Goal: Information Seeking & Learning: Check status

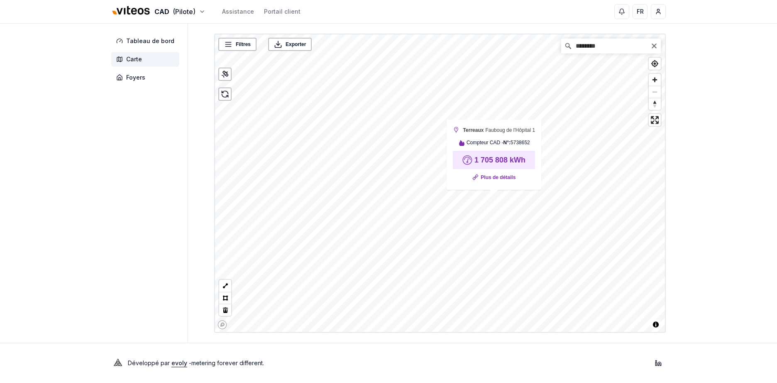
drag, startPoint x: 746, startPoint y: 125, endPoint x: 723, endPoint y: 113, distance: 26.0
click at [746, 125] on div "CAD (Pilote) Assistance Portail client FR Umberto Visconti Tableau de bord Cart…" at bounding box center [388, 191] width 777 height 383
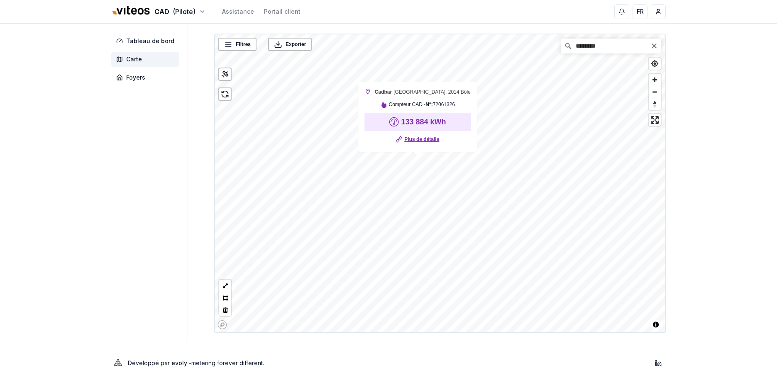
click at [422, 139] on link "Plus de détails" at bounding box center [421, 139] width 35 height 8
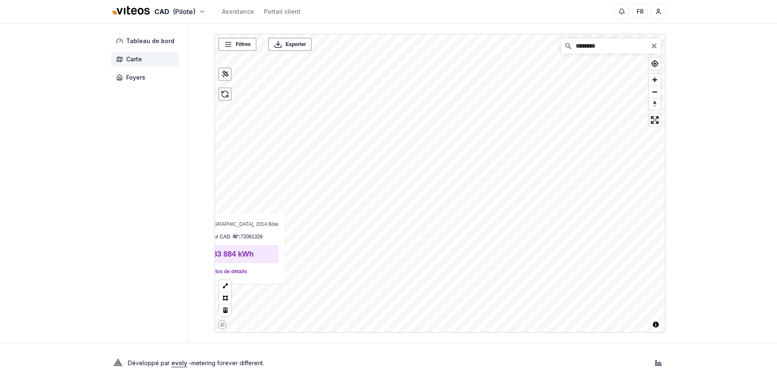
click at [251, 259] on div "Filtres ******** 🌡️ Terreaux Faubourg du Lac 10 (N°05910830) 🌡️ Terreaux Faubou…" at bounding box center [439, 183] width 451 height 299
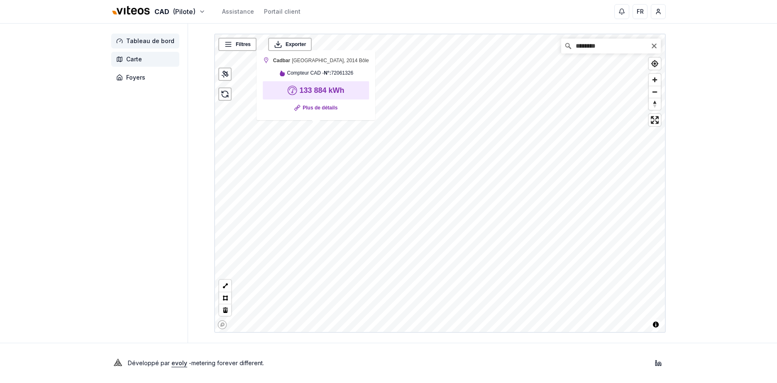
click at [163, 37] on span "Tableau de bord" at bounding box center [145, 41] width 68 height 15
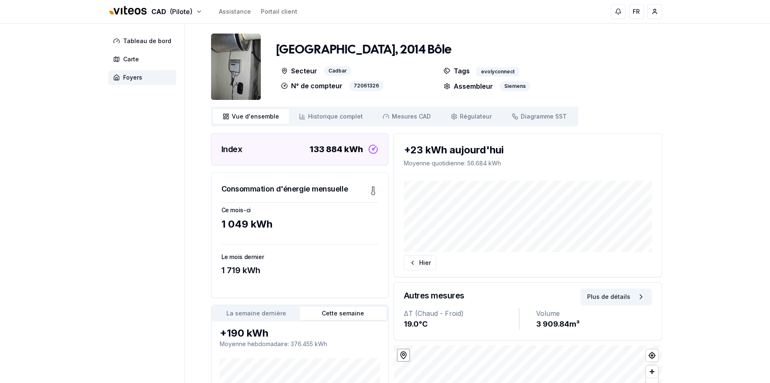
click at [234, 78] on img at bounding box center [236, 67] width 50 height 66
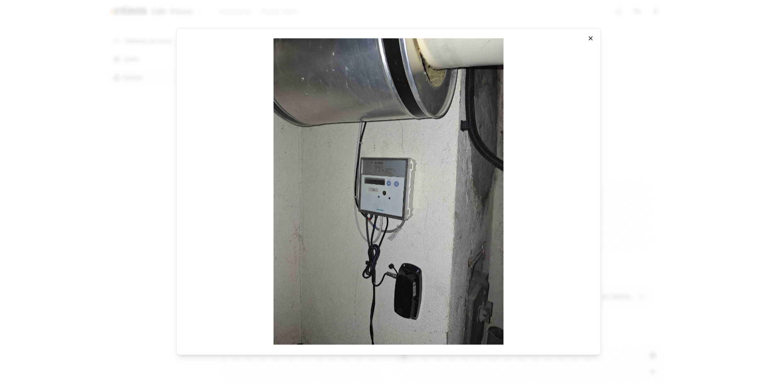
click at [589, 38] on icon "button" at bounding box center [590, 38] width 7 height 7
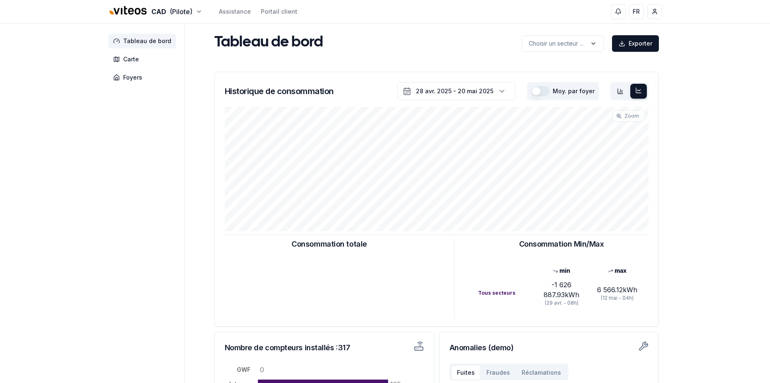
click at [582, 96] on div "Moy. par foyer" at bounding box center [563, 91] width 72 height 18
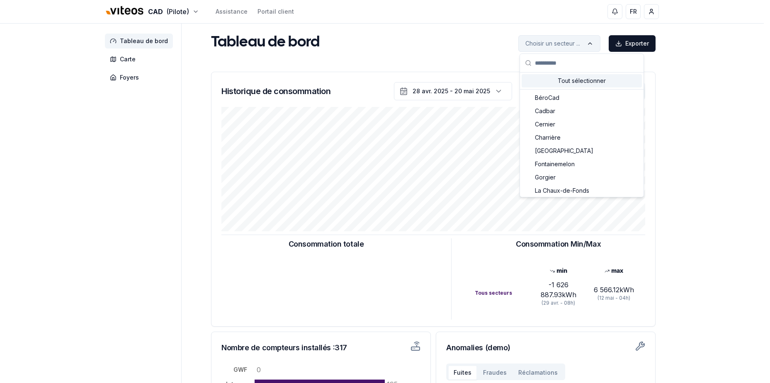
click at [588, 49] on html "CAD (Pilote) Assistance Portail client FR Umberto Visconti Tableau de bord Cart…" at bounding box center [385, 257] width 770 height 514
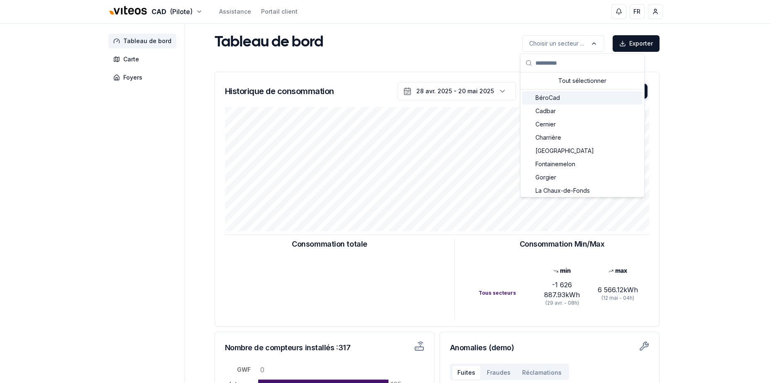
click at [560, 101] on div "BéroCad" at bounding box center [582, 97] width 120 height 13
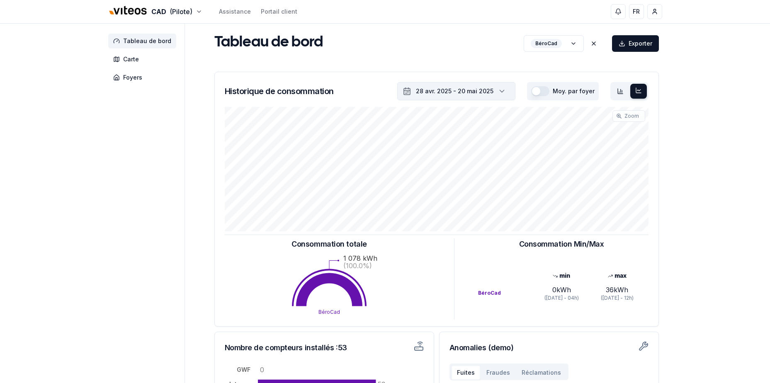
click at [467, 94] on div "28 avr. 2025 - 20 mai 2025" at bounding box center [455, 91] width 78 height 8
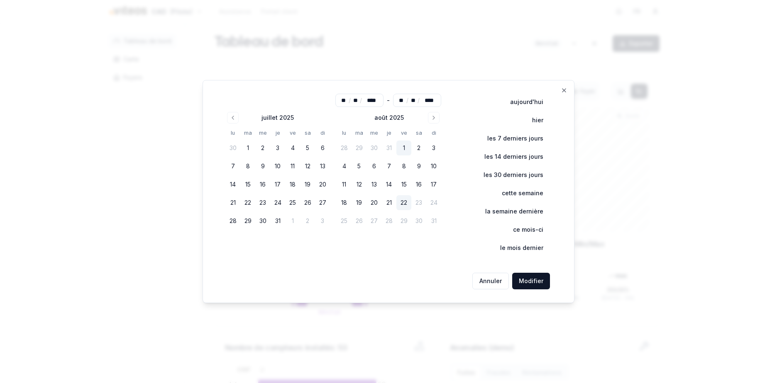
click at [403, 149] on button "1" at bounding box center [403, 148] width 15 height 15
type input "**"
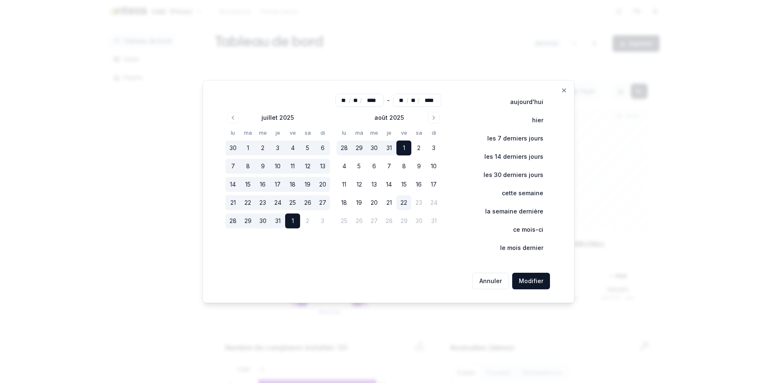
click at [538, 280] on button "Modifier" at bounding box center [531, 281] width 38 height 17
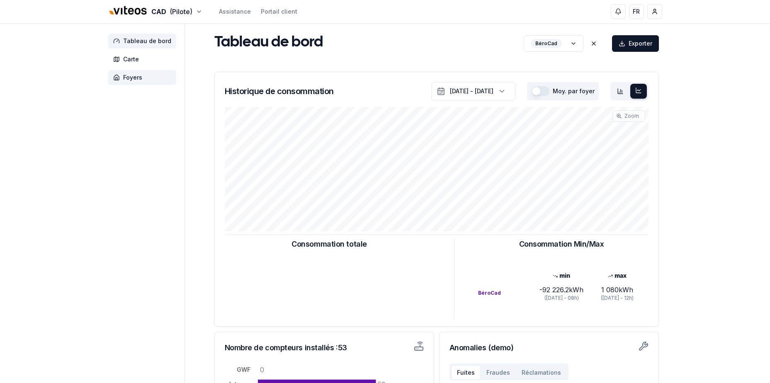
click at [134, 77] on span "Foyers" at bounding box center [132, 77] width 19 height 8
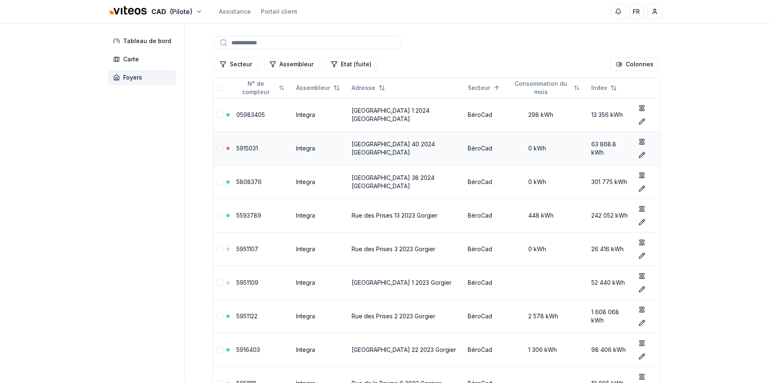
scroll to position [41, 0]
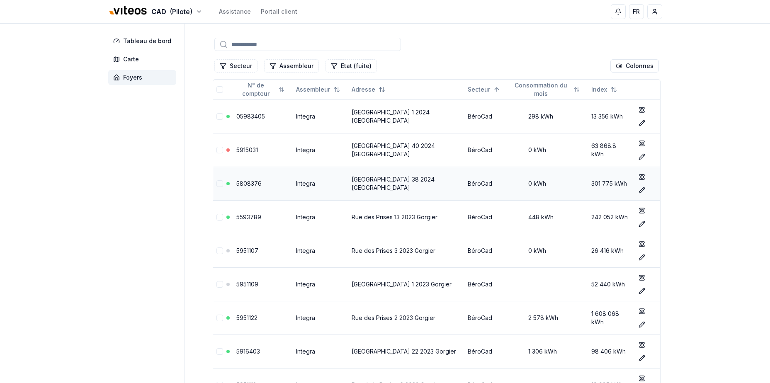
click at [254, 184] on link "5808376" at bounding box center [248, 183] width 25 height 7
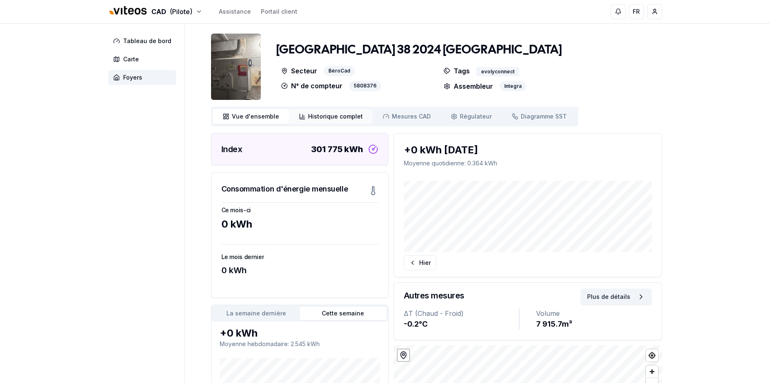
click at [322, 119] on span "Historique complet" at bounding box center [335, 116] width 55 height 8
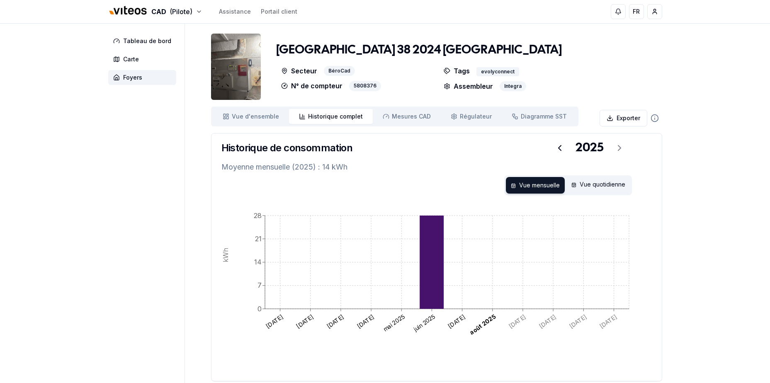
click at [241, 75] on img at bounding box center [236, 67] width 50 height 66
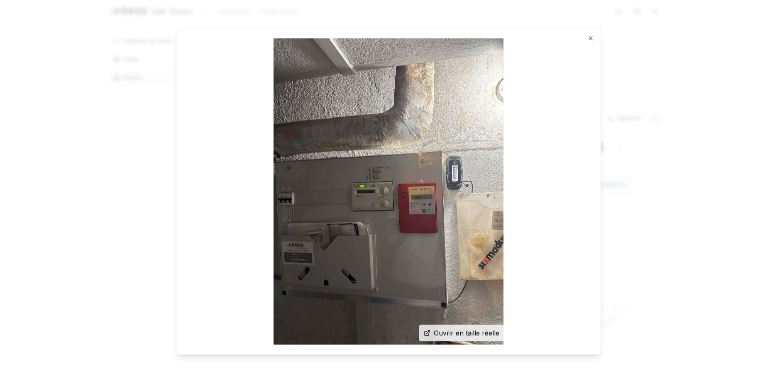
click at [589, 40] on img at bounding box center [388, 191] width 404 height 307
click at [589, 38] on icon "button" at bounding box center [590, 38] width 3 height 3
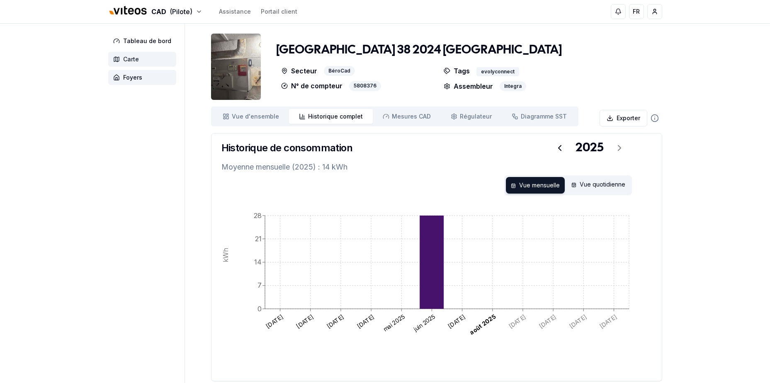
click at [140, 58] on span "Carte" at bounding box center [142, 59] width 68 height 15
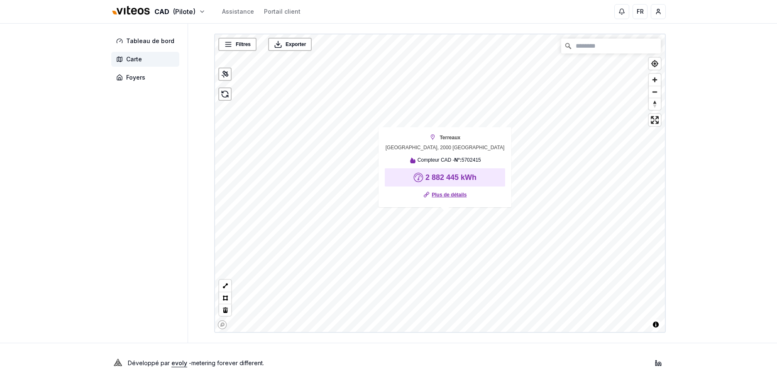
click at [460, 196] on link "Plus de détails" at bounding box center [448, 195] width 35 height 8
click at [504, 209] on div "Filtres © Mapbox © OpenStreetMap Improve this map Exporter Terreaux Faubourg de…" at bounding box center [439, 183] width 451 height 299
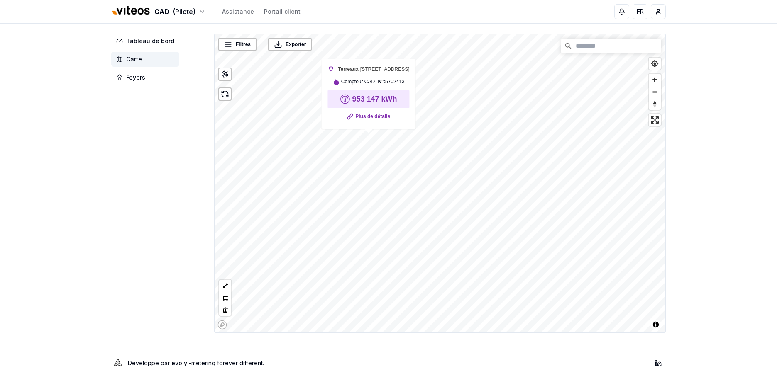
click at [368, 118] on link "Plus de détails" at bounding box center [372, 116] width 35 height 8
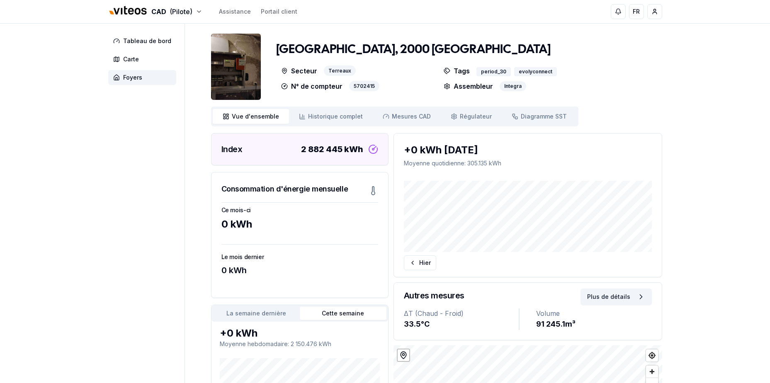
click at [251, 71] on img at bounding box center [236, 67] width 50 height 66
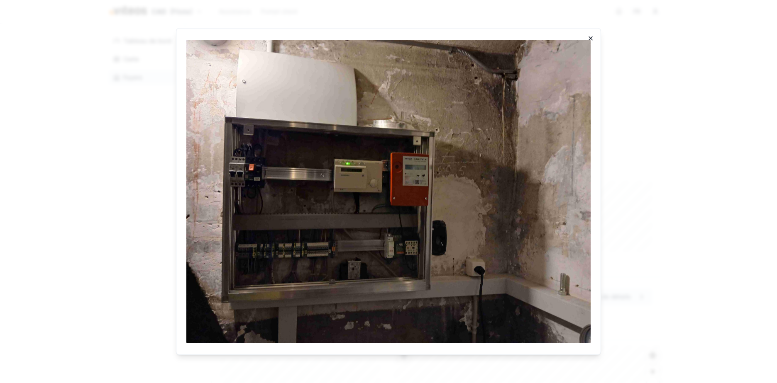
click at [591, 38] on icon "button" at bounding box center [590, 38] width 7 height 7
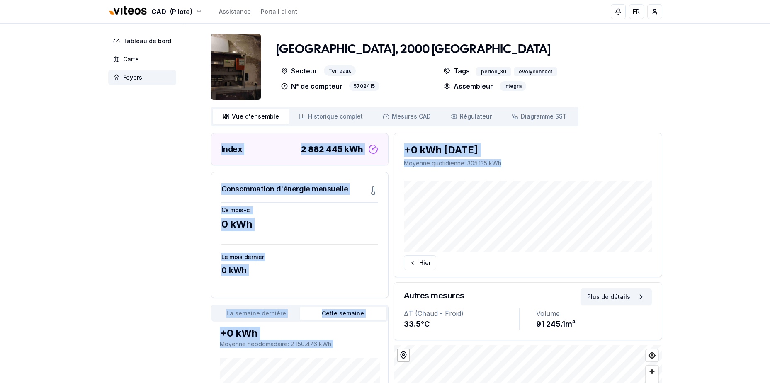
drag, startPoint x: 652, startPoint y: 149, endPoint x: 644, endPoint y: 104, distance: 46.3
click at [644, 104] on div "Tableau de bord Carte Foyers Faubourg de l'Hôpital 2, 2000 Neuchâtel Secteur Te…" at bounding box center [385, 248] width 581 height 448
drag, startPoint x: 644, startPoint y: 104, endPoint x: 668, endPoint y: 163, distance: 63.8
click at [668, 161] on div "Tableau de bord Carte Foyers Faubourg de l'Hôpital 2, 2000 Neuchâtel Secteur Te…" at bounding box center [385, 248] width 581 height 448
click at [616, 147] on div "+0 kWh aujourd'hui" at bounding box center [528, 150] width 248 height 13
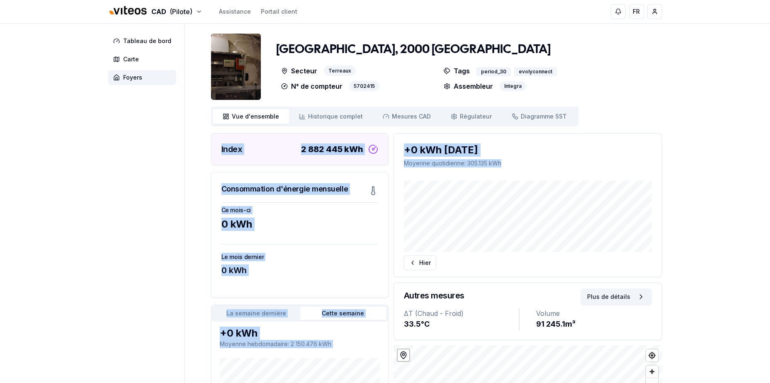
click at [250, 82] on img at bounding box center [236, 67] width 50 height 66
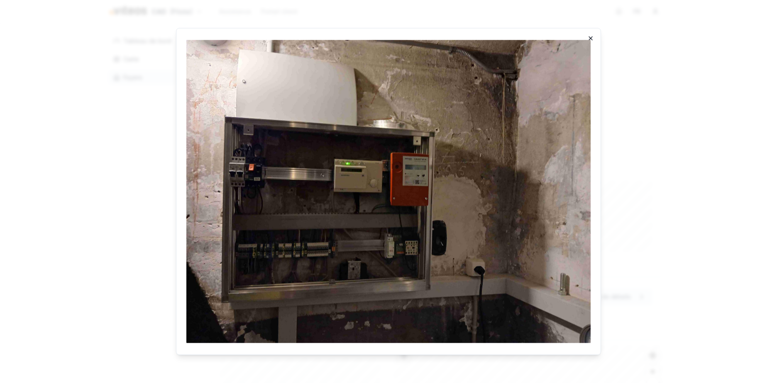
click at [590, 41] on icon "button" at bounding box center [590, 38] width 7 height 7
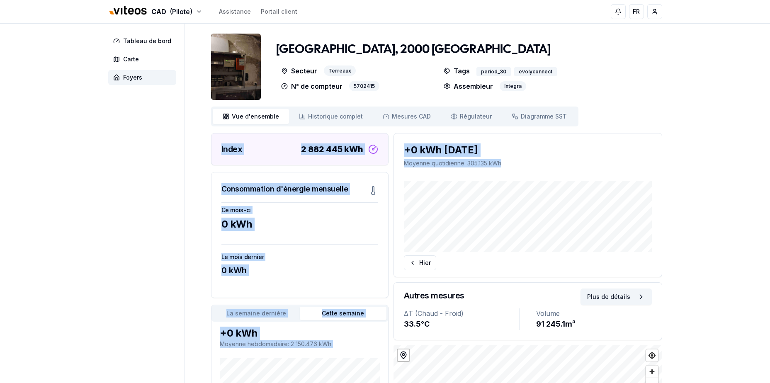
click at [250, 74] on img at bounding box center [236, 67] width 50 height 66
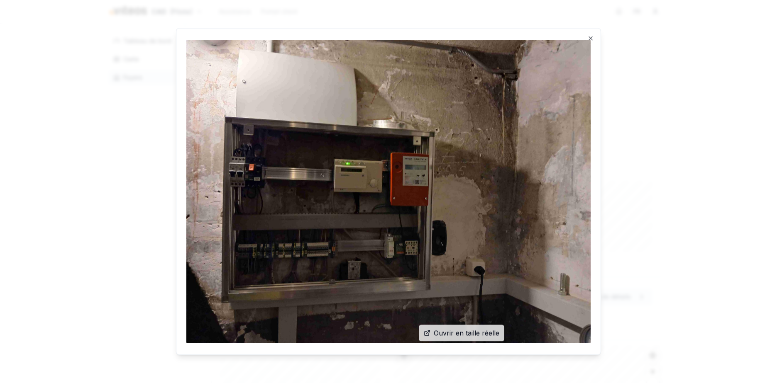
click at [589, 39] on img at bounding box center [388, 191] width 404 height 307
click at [589, 38] on icon "button" at bounding box center [590, 38] width 7 height 7
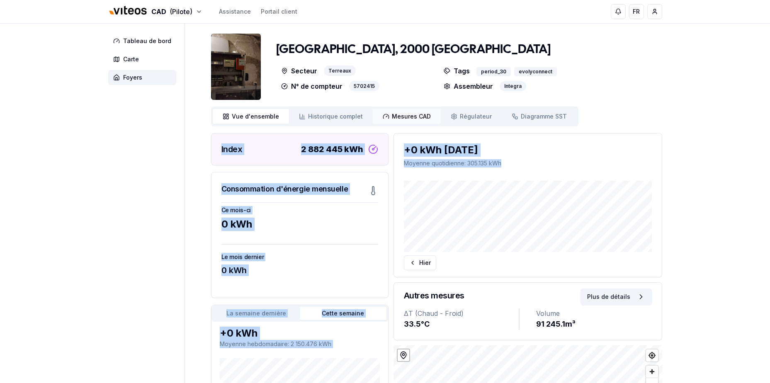
click at [404, 115] on span "Mesures CAD" at bounding box center [411, 116] width 39 height 8
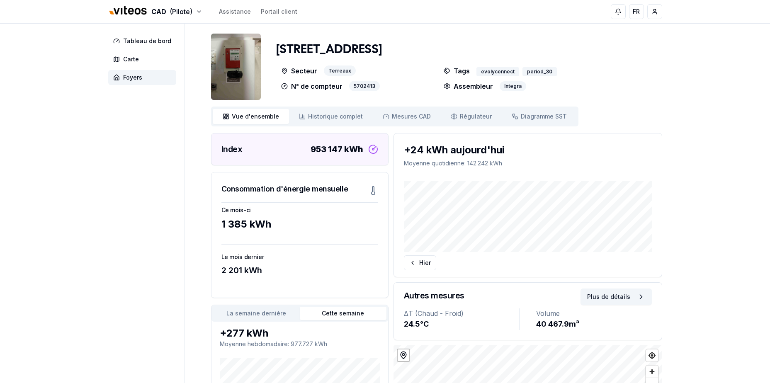
click at [244, 83] on img at bounding box center [236, 67] width 50 height 66
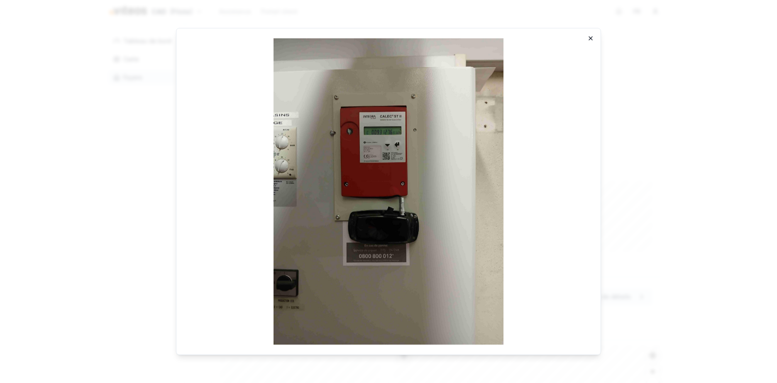
click at [591, 37] on icon "button" at bounding box center [590, 38] width 7 height 7
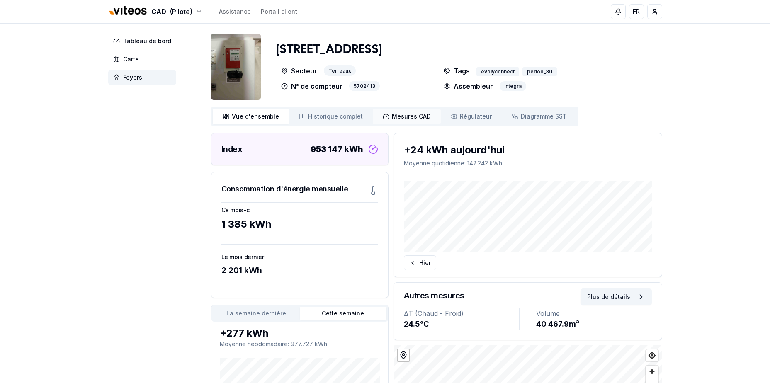
click at [400, 120] on span "Mesures CAD" at bounding box center [411, 116] width 39 height 8
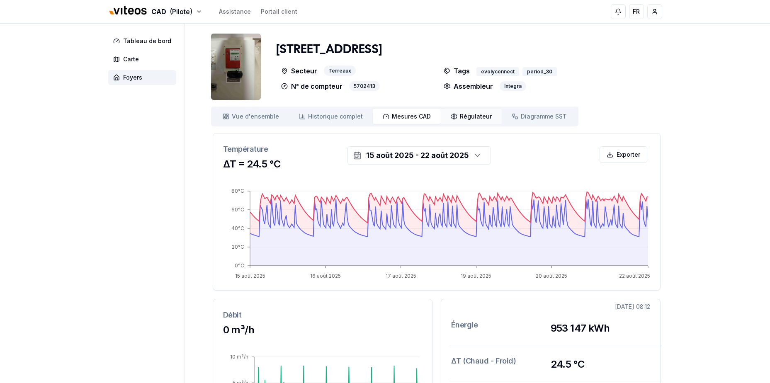
click at [461, 119] on span "Régulateur" at bounding box center [476, 116] width 32 height 8
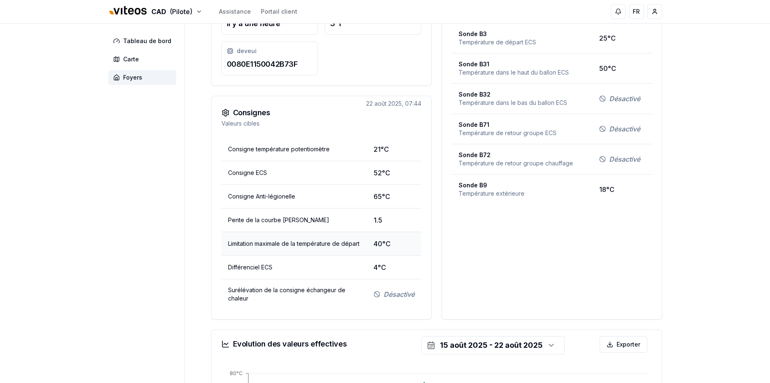
scroll to position [166, 0]
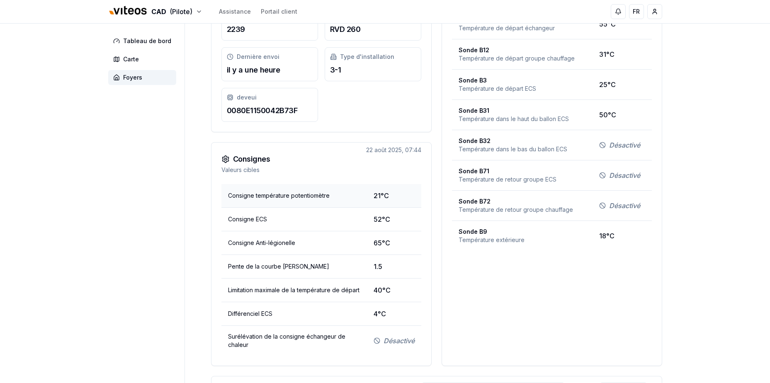
click at [368, 197] on td "21°C" at bounding box center [394, 196] width 54 height 24
click at [372, 218] on td "52°C" at bounding box center [394, 220] width 54 height 24
click at [375, 221] on span "52°C" at bounding box center [382, 219] width 17 height 10
drag, startPoint x: 375, startPoint y: 221, endPoint x: 375, endPoint y: 243, distance: 22.0
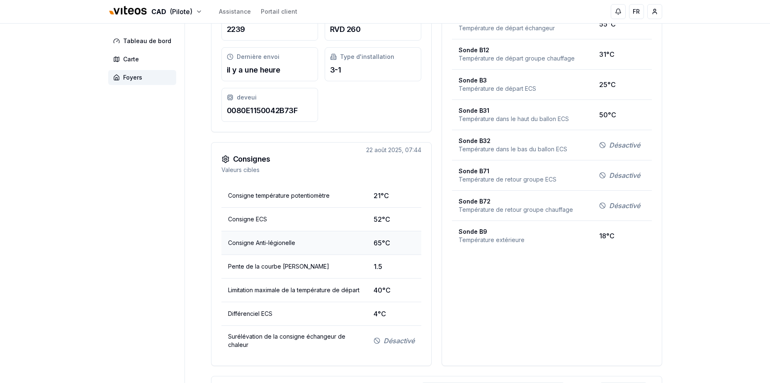
click at [375, 243] on span "65°C" at bounding box center [382, 243] width 17 height 10
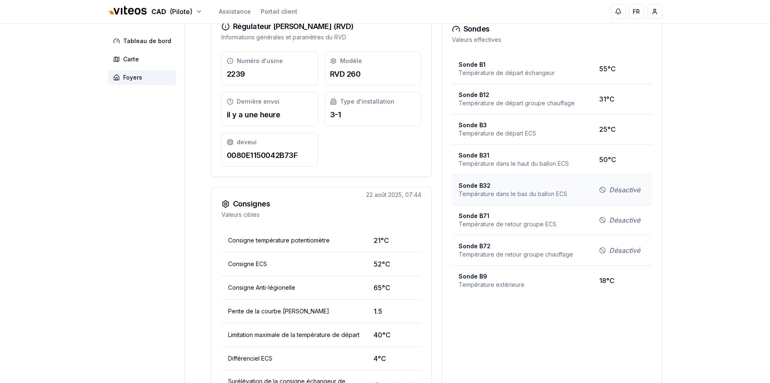
scroll to position [124, 0]
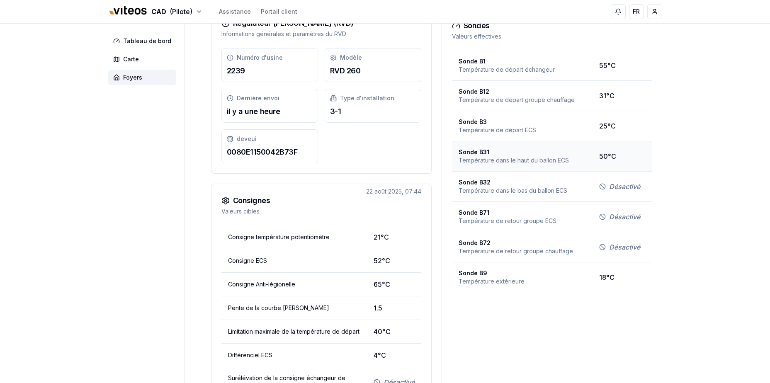
click at [495, 159] on span "Température dans le haut du ballon ECS" at bounding box center [522, 160] width 127 height 8
click at [367, 238] on td "21°C" at bounding box center [394, 238] width 54 height 24
click at [313, 241] on td "Consigne température potentiomètre" at bounding box center [295, 238] width 146 height 24
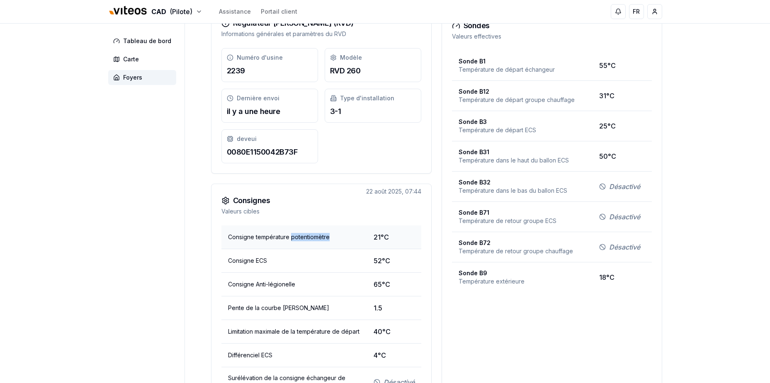
click at [312, 240] on td "Consigne température potentiomètre" at bounding box center [295, 238] width 146 height 24
drag, startPoint x: 312, startPoint y: 240, endPoint x: 375, endPoint y: 238, distance: 63.1
click at [375, 238] on span "21°C" at bounding box center [381, 237] width 15 height 10
click at [376, 238] on span "21°C" at bounding box center [381, 237] width 15 height 10
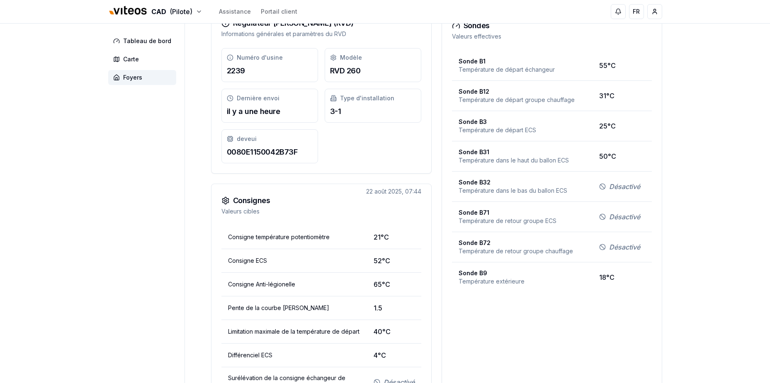
click at [226, 198] on icon at bounding box center [225, 200] width 6 height 7
click at [226, 202] on icon at bounding box center [226, 201] width 8 height 8
click at [233, 213] on p "Valeurs cibles" at bounding box center [322, 211] width 200 height 8
click at [226, 202] on icon at bounding box center [226, 201] width 8 height 8
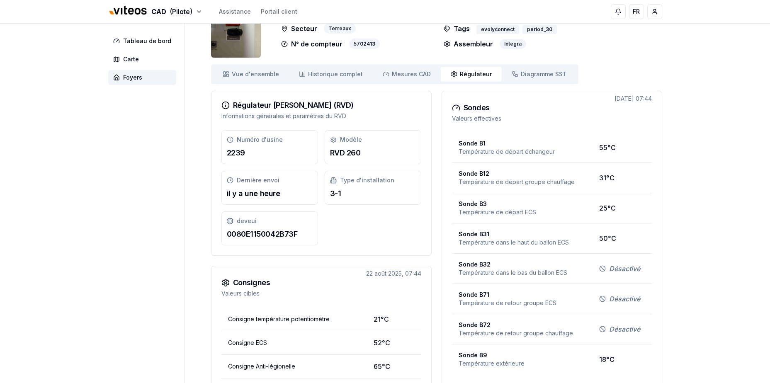
scroll to position [0, 0]
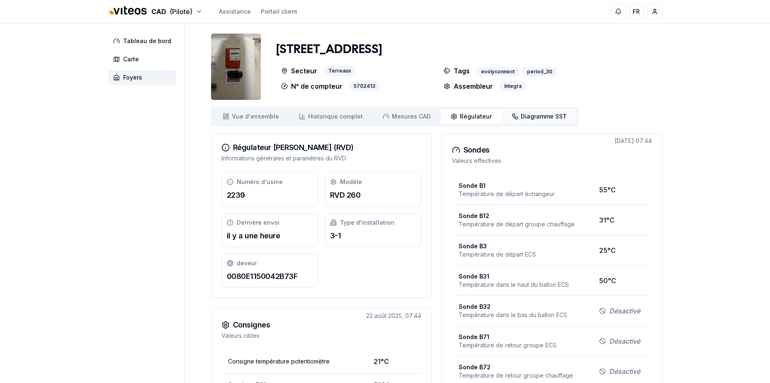
click at [533, 117] on span "Diagramme SST" at bounding box center [544, 116] width 46 height 8
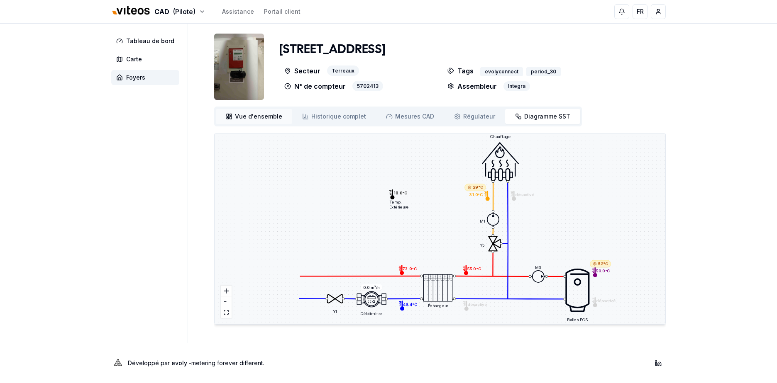
click at [252, 118] on span "Vue d'ensemble" at bounding box center [258, 116] width 47 height 8
